Goal: Transaction & Acquisition: Purchase product/service

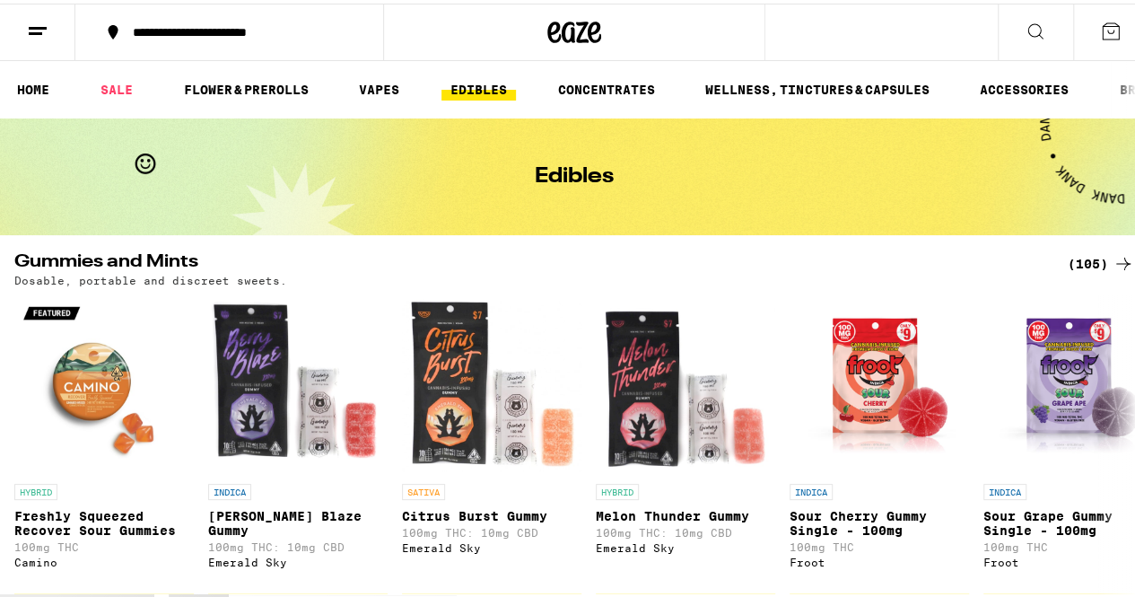
scroll to position [90, 0]
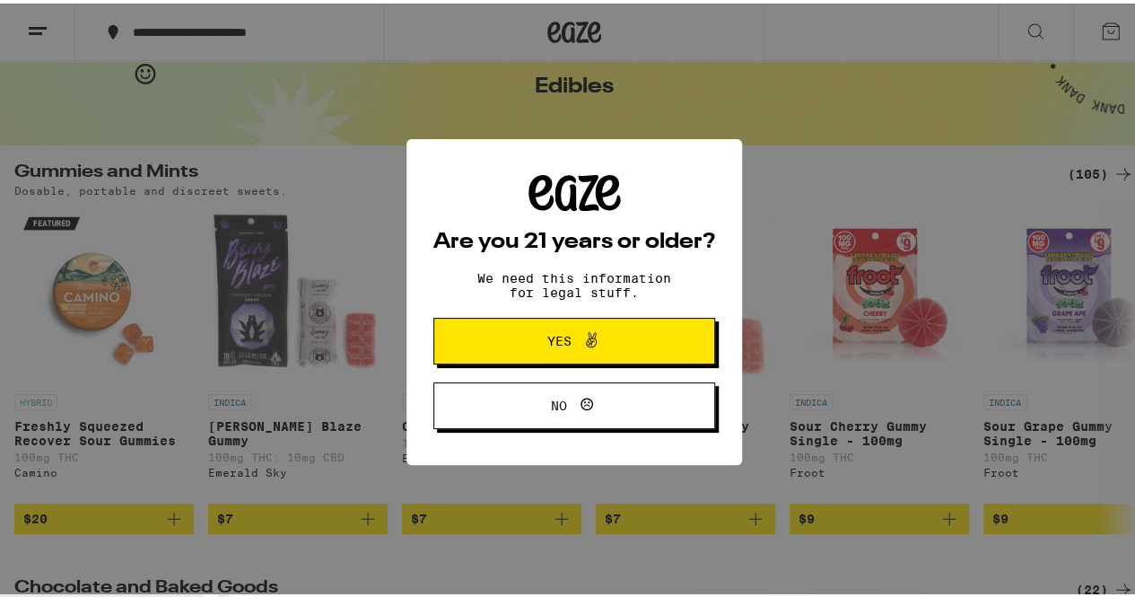
click at [572, 345] on span at bounding box center [587, 337] width 31 height 23
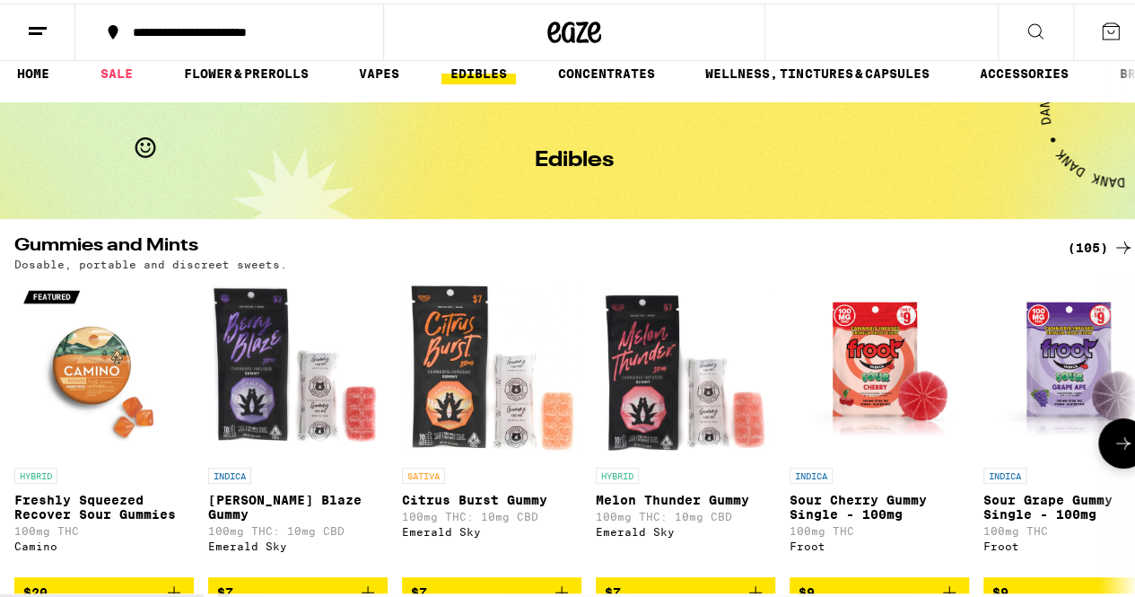
scroll to position [0, 0]
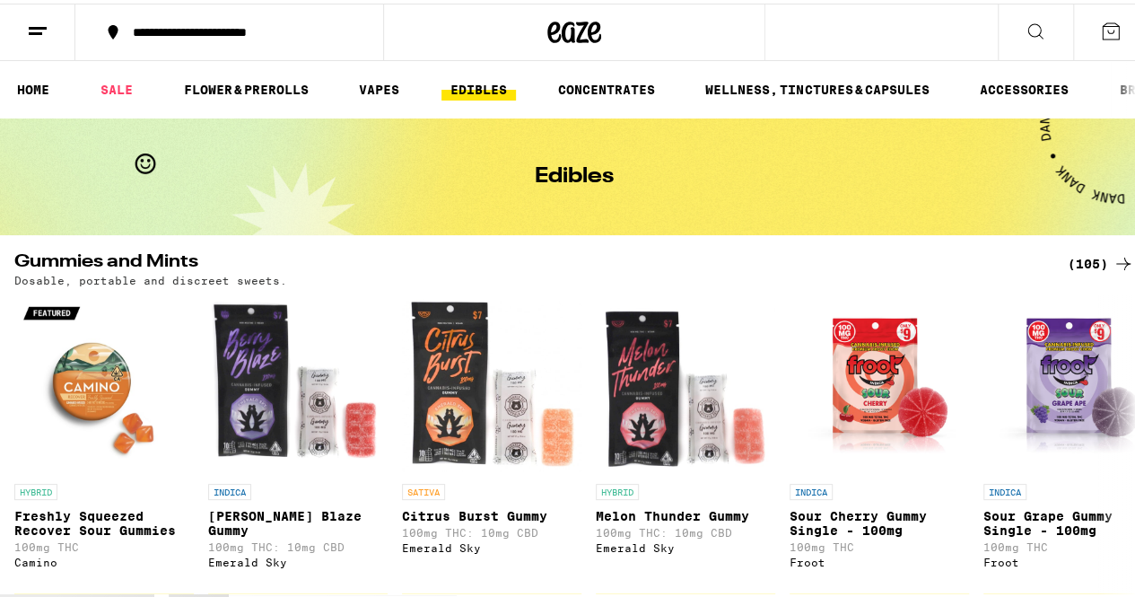
click at [494, 85] on link "EDIBLES" at bounding box center [478, 86] width 74 height 22
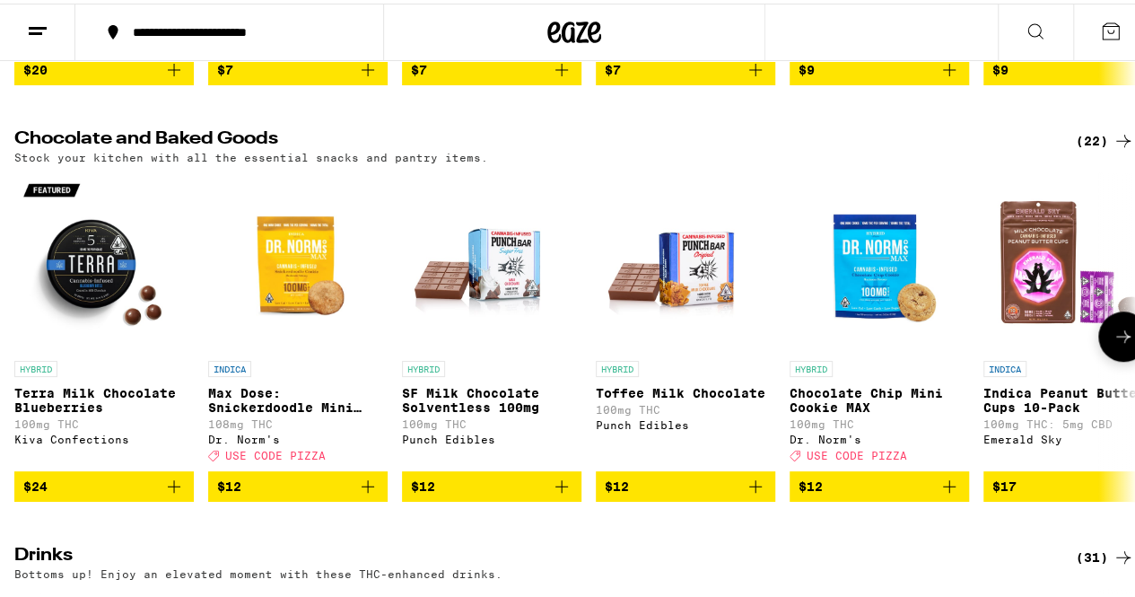
scroll to position [90, 0]
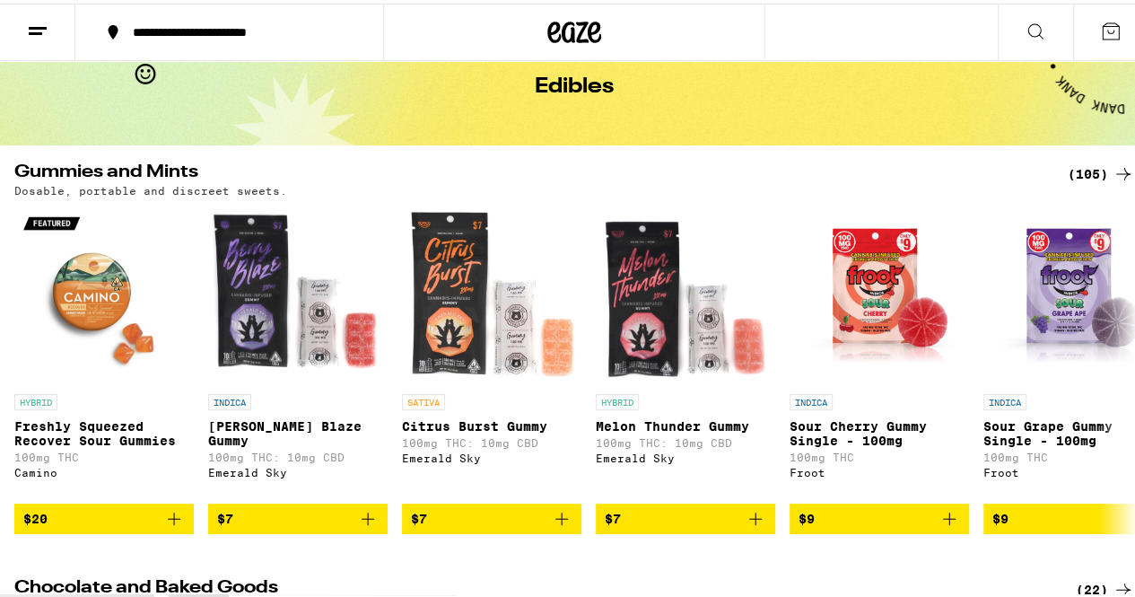
click at [1072, 162] on div "(105)" at bounding box center [1101, 171] width 66 height 22
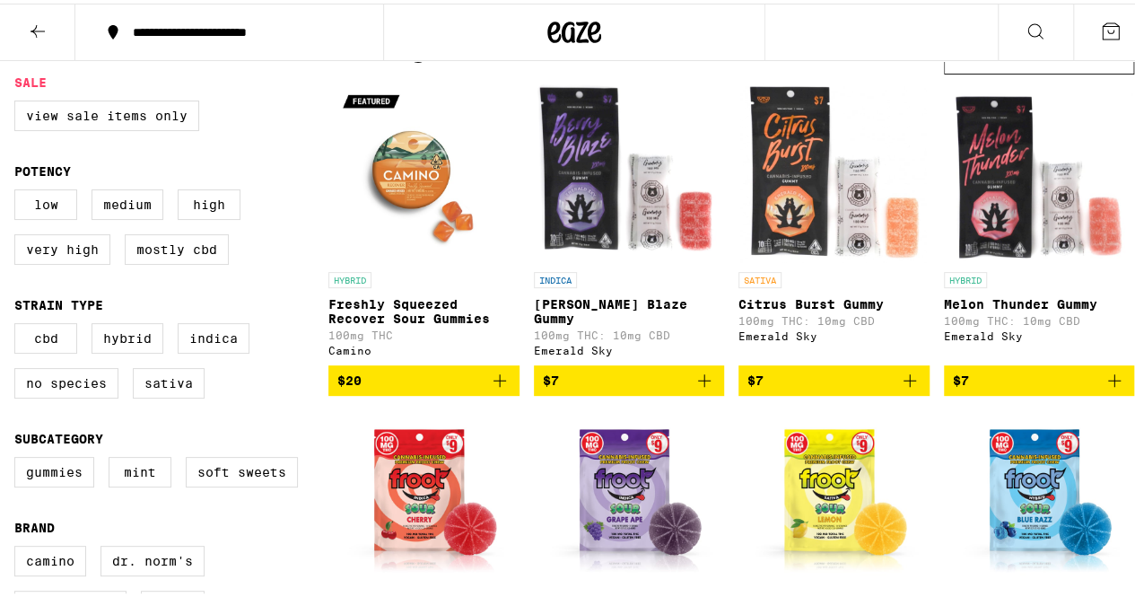
scroll to position [90, 0]
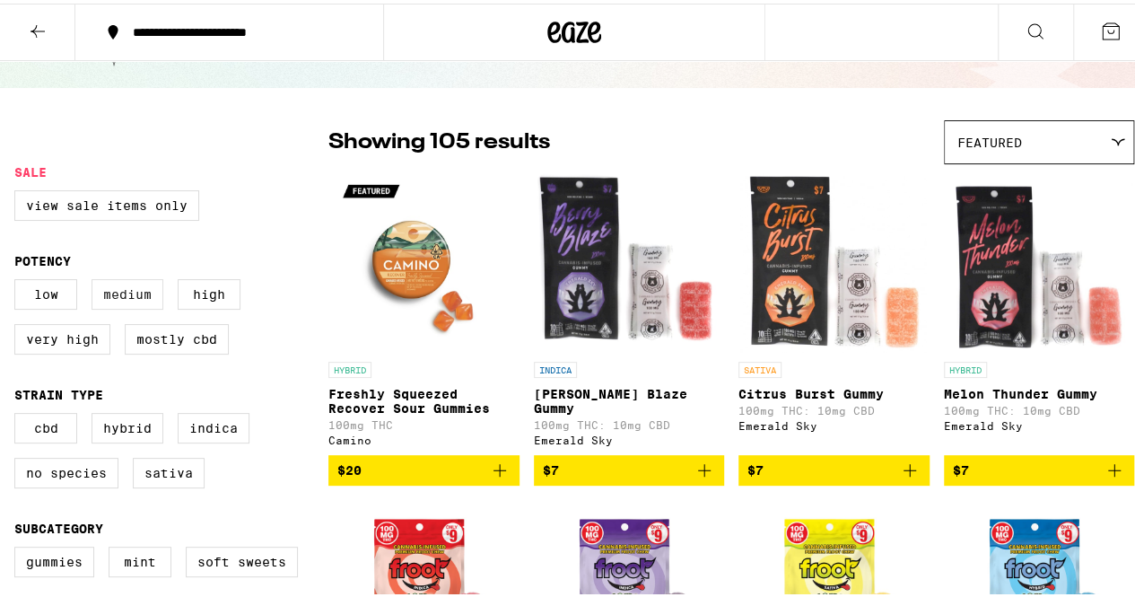
click at [143, 303] on label "Medium" at bounding box center [128, 290] width 72 height 31
click at [19, 279] on input "Medium" at bounding box center [18, 278] width 1 height 1
checkbox input "true"
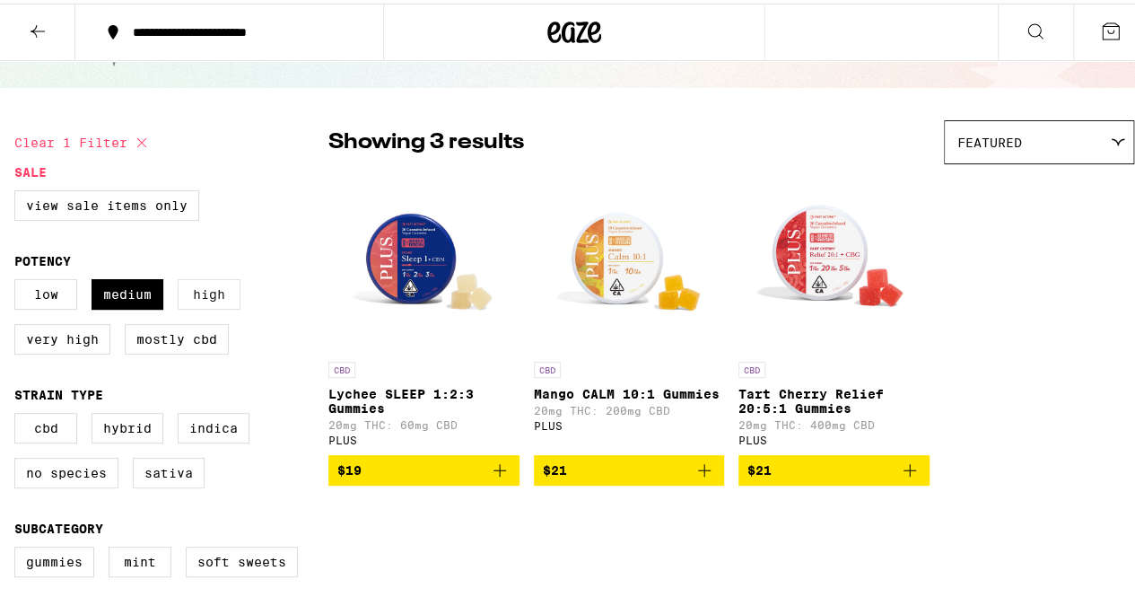
click at [188, 301] on label "High" at bounding box center [209, 290] width 63 height 31
click at [19, 279] on input "High" at bounding box center [18, 278] width 1 height 1
checkbox input "true"
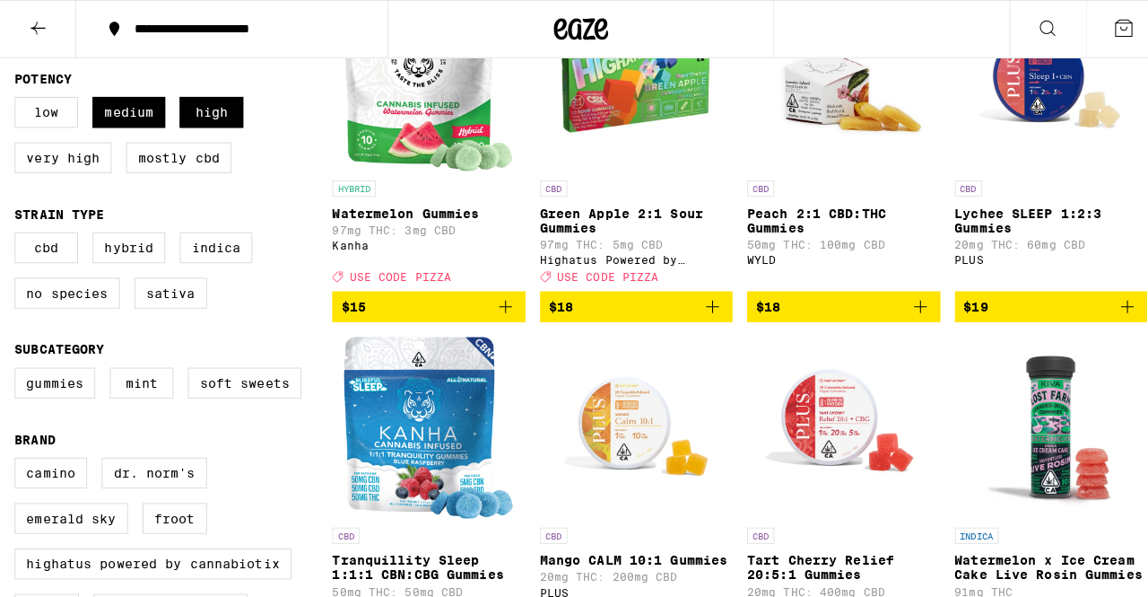
scroll to position [90, 0]
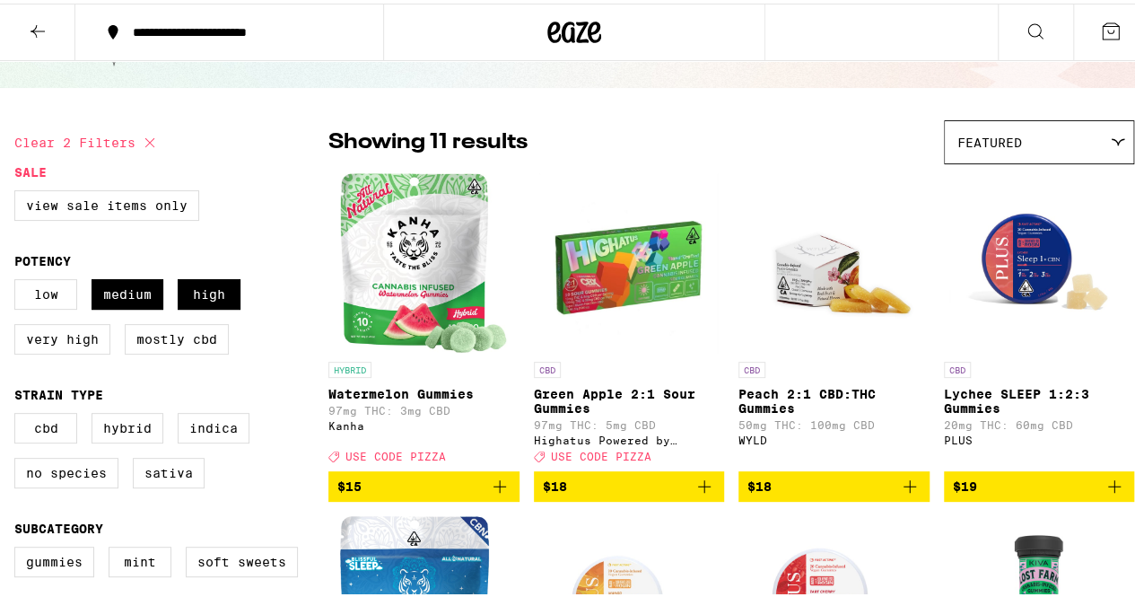
click at [397, 257] on img "Open page for Watermelon Gummies from Kanha" at bounding box center [423, 259] width 167 height 179
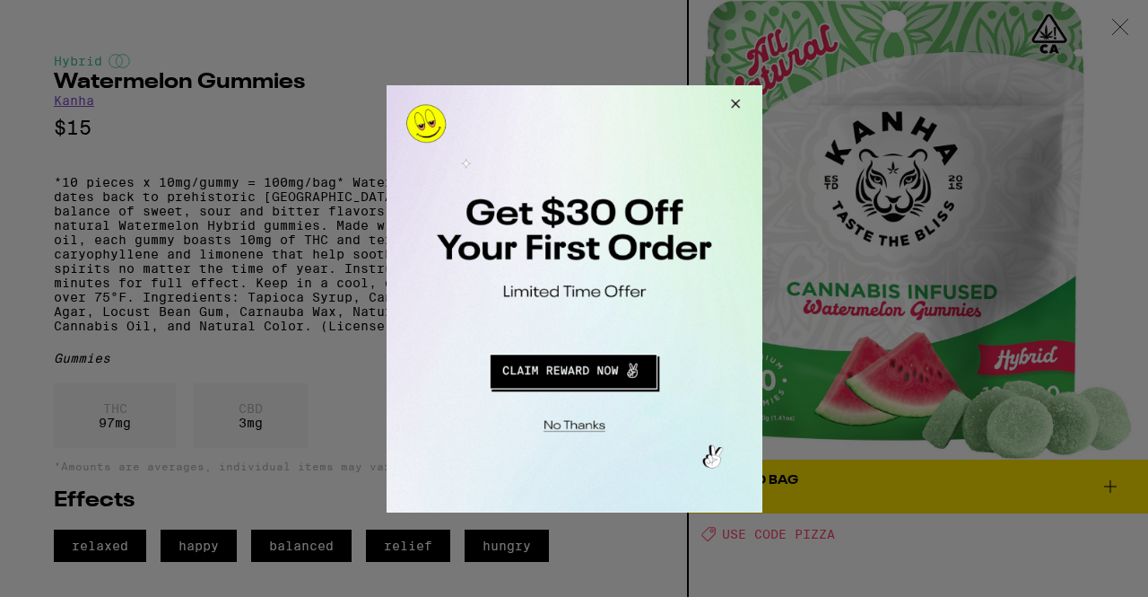
click at [737, 102] on button "Close Modal" at bounding box center [732, 105] width 48 height 43
